Goal: Task Accomplishment & Management: Use online tool/utility

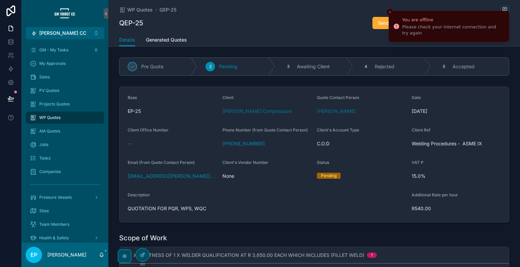
scroll to position [169, 0]
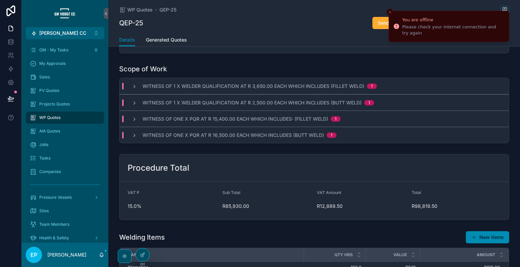
click at [464, 5] on div "WP Quotes QEP-25 QEP-25 Send Quote to Client Generate Quote Edit" at bounding box center [314, 17] width 390 height 34
click at [390, 9] on button "Close toast" at bounding box center [389, 12] width 7 height 7
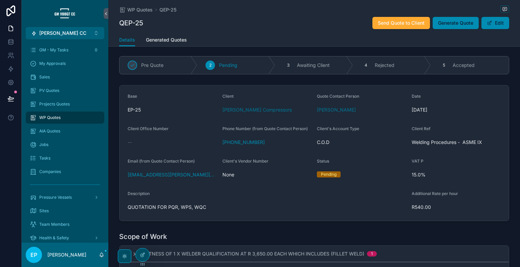
scroll to position [0, 0]
click at [443, 22] on span "Generate Quote" at bounding box center [455, 23] width 35 height 7
click at [454, 25] on span "Generate Quote" at bounding box center [455, 23] width 35 height 7
click at [474, 40] on div "Details Generated Quotes" at bounding box center [314, 40] width 390 height 13
click at [458, 25] on span "Generate Quote" at bounding box center [455, 23] width 35 height 7
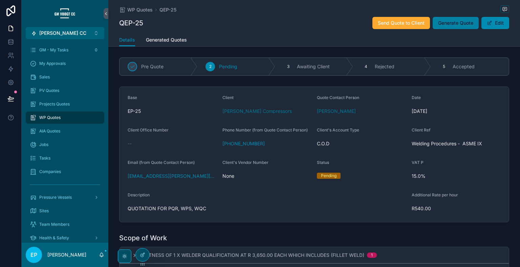
click at [470, 24] on span "Generate Quote" at bounding box center [455, 23] width 35 height 7
click at [467, 21] on span "Generate Quote" at bounding box center [455, 23] width 35 height 7
click at [467, 27] on button "Generate Quote" at bounding box center [455, 23] width 46 height 12
click at [483, 44] on div "Details Generated Quotes" at bounding box center [314, 40] width 390 height 13
click at [445, 24] on span "Generate Quote" at bounding box center [455, 23] width 35 height 7
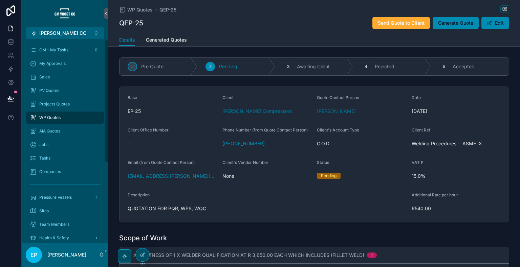
click at [472, 40] on div "Details Generated Quotes" at bounding box center [314, 40] width 390 height 13
click at [464, 28] on button "Generate Quote" at bounding box center [455, 23] width 46 height 12
click at [8, 156] on div at bounding box center [11, 133] width 22 height 267
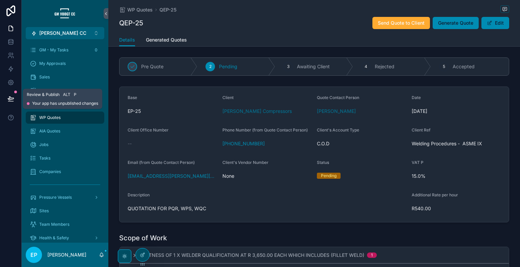
click at [10, 99] on icon at bounding box center [11, 98] width 6 height 3
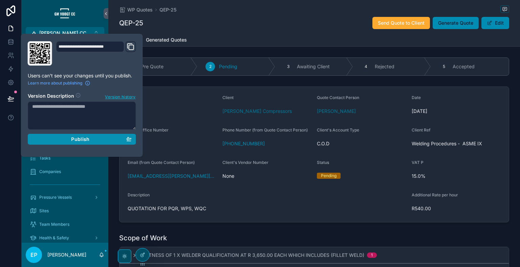
click at [94, 139] on div "Publish" at bounding box center [81, 139] width 99 height 6
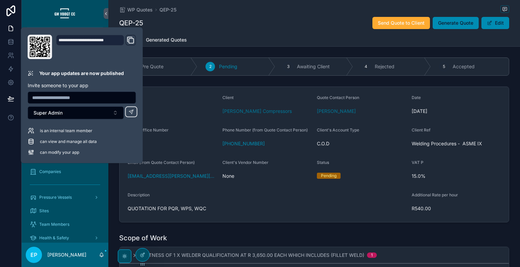
drag, startPoint x: 467, startPoint y: 22, endPoint x: 430, endPoint y: 40, distance: 41.8
click at [467, 22] on span "Generate Quote" at bounding box center [455, 23] width 35 height 7
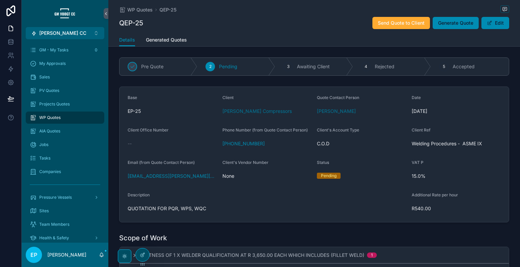
click at [456, 20] on span "Generate Quote" at bounding box center [455, 23] width 35 height 7
click at [460, 26] on span "Generate Quote" at bounding box center [455, 23] width 35 height 7
click at [477, 36] on div "Details Generated Quotes" at bounding box center [314, 40] width 390 height 13
click at [446, 25] on span "Generate Quote" at bounding box center [455, 23] width 35 height 7
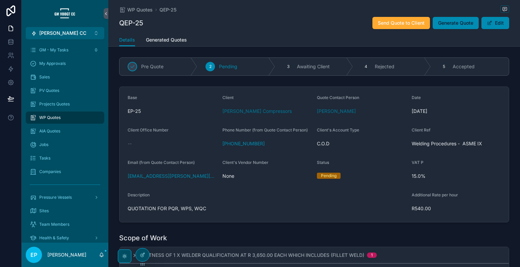
click at [475, 110] on span "[DATE]" at bounding box center [456, 111] width 89 height 7
click at [453, 21] on span "Generate Quote" at bounding box center [455, 23] width 35 height 7
click at [504, 46] on div "Details Generated Quotes" at bounding box center [314, 40] width 390 height 13
click at [440, 19] on button "Generate Quote" at bounding box center [455, 23] width 46 height 12
click at [456, 26] on span "Generate Quote" at bounding box center [455, 23] width 35 height 7
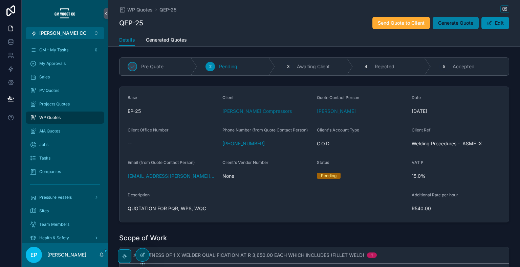
click at [470, 21] on span "Generate Quote" at bounding box center [455, 23] width 35 height 7
click at [487, 105] on div "Date [DATE]" at bounding box center [456, 106] width 89 height 22
